Goal: Transaction & Acquisition: Obtain resource

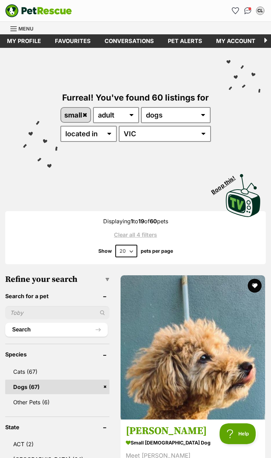
click at [183, 43] on link "Pet alerts" at bounding box center [185, 41] width 48 height 14
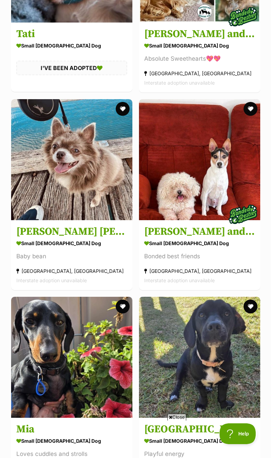
click at [75, 142] on img at bounding box center [71, 159] width 121 height 121
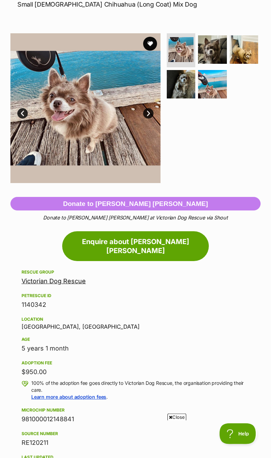
scroll to position [110, 0]
